Goal: Task Accomplishment & Management: Manage account settings

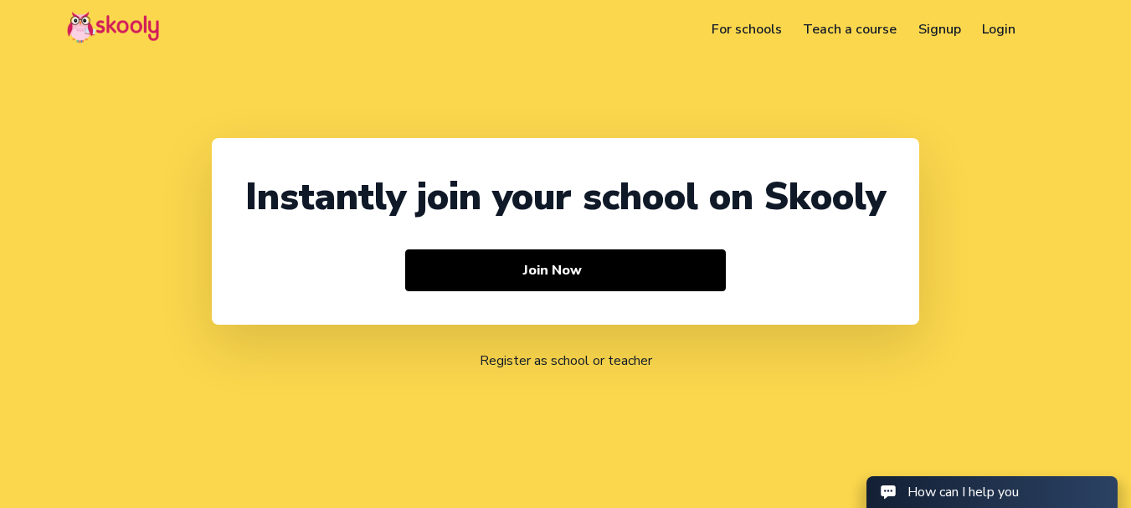
select select "91"
select select "[GEOGRAPHIC_DATA]"
select select "[GEOGRAPHIC_DATA]/[GEOGRAPHIC_DATA]"
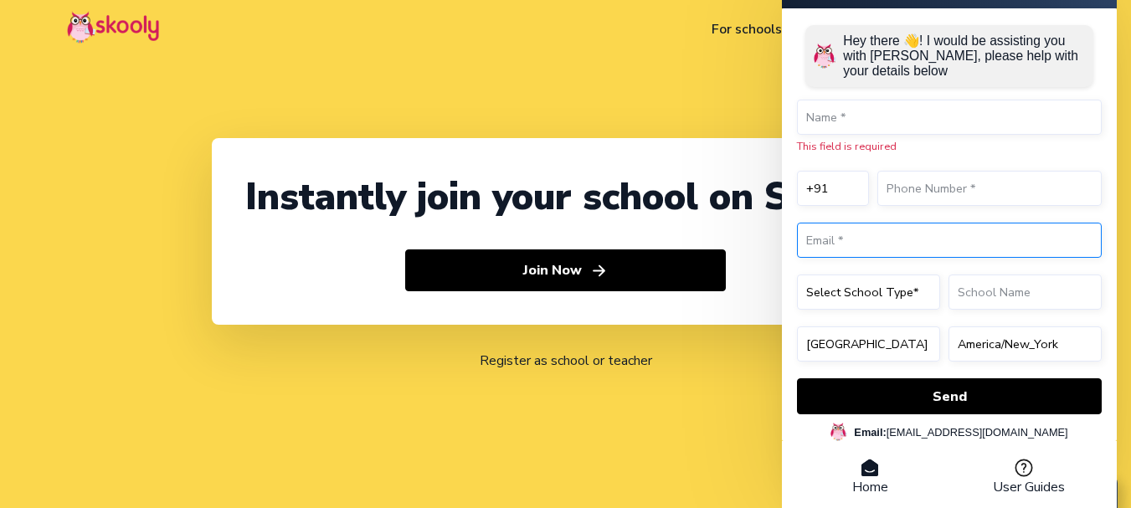
click at [1038, 224] on input "email" at bounding box center [949, 240] width 305 height 35
click at [743, 57] on header "For schools Teach a course Signup Login Download app Contact support English" at bounding box center [565, 29] width 1131 height 59
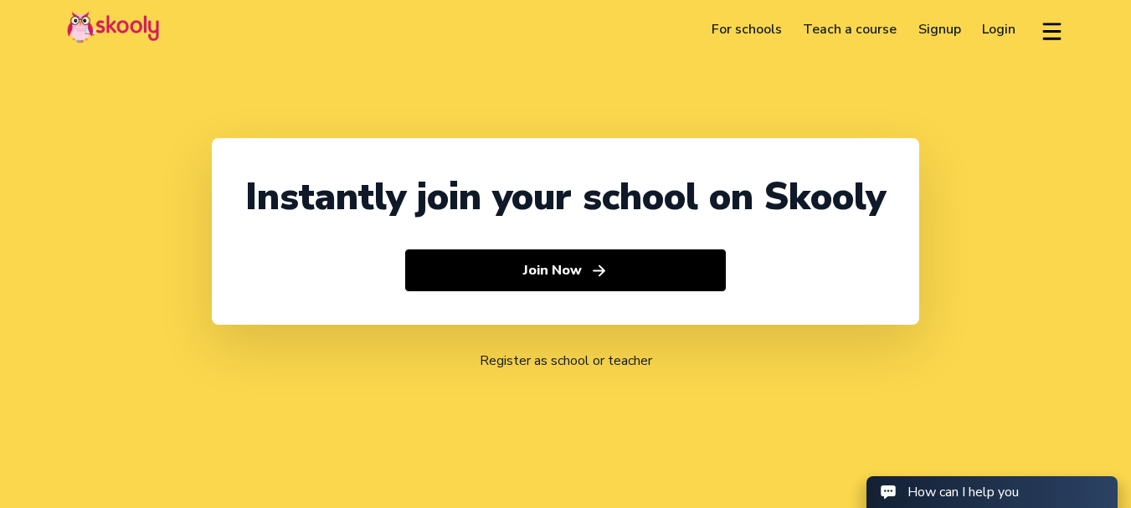
select select "91"
select select "[GEOGRAPHIC_DATA]"
select select "[GEOGRAPHIC_DATA]/[GEOGRAPHIC_DATA]"
click at [988, 28] on link "Login" at bounding box center [999, 29] width 55 height 27
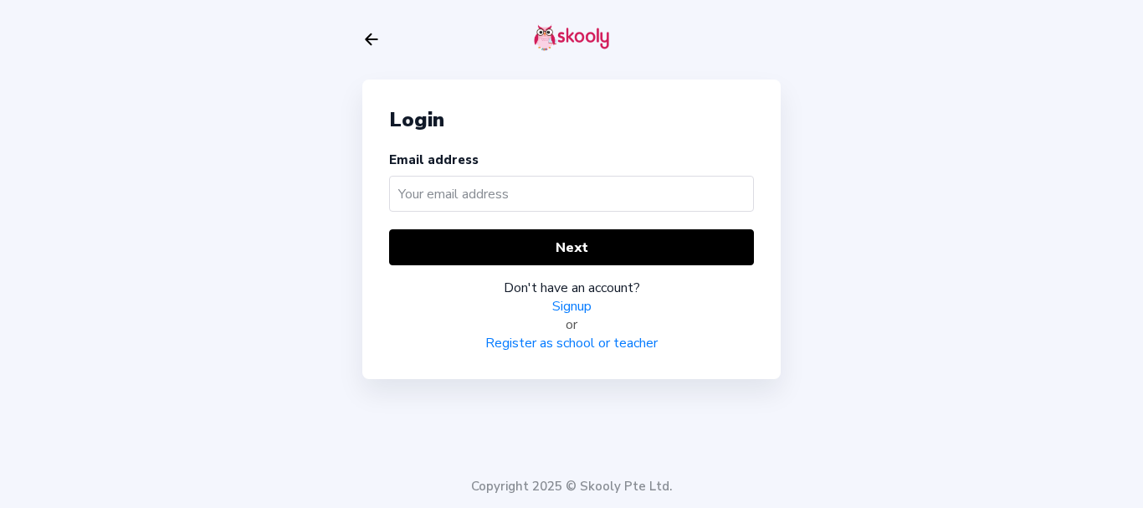
click at [507, 189] on input "text" at bounding box center [571, 194] width 365 height 36
type input "[EMAIL_ADDRESS][DOMAIN_NAME]"
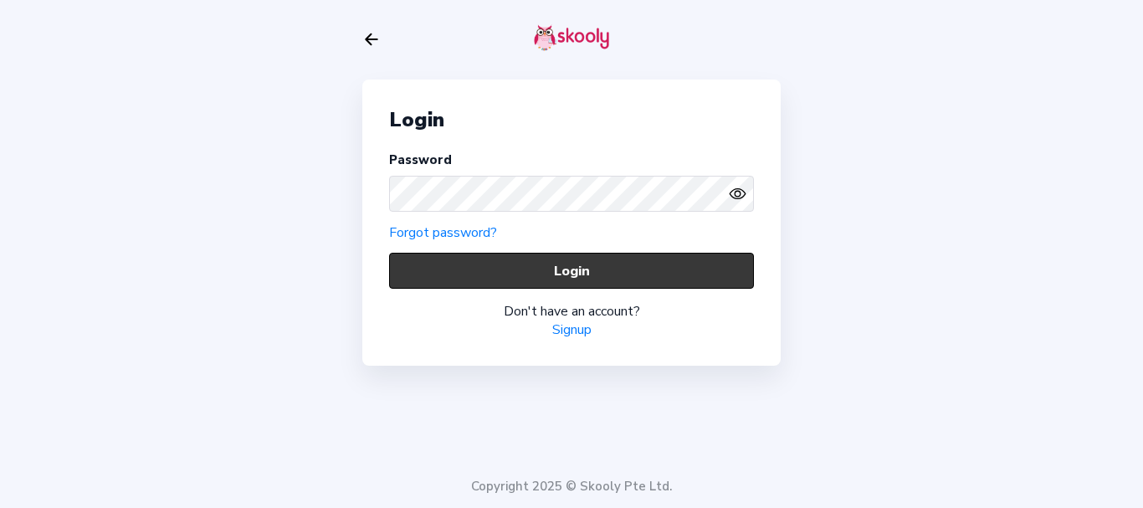
click at [434, 269] on button "Login" at bounding box center [571, 271] width 365 height 36
